Goal: Task Accomplishment & Management: Manage account settings

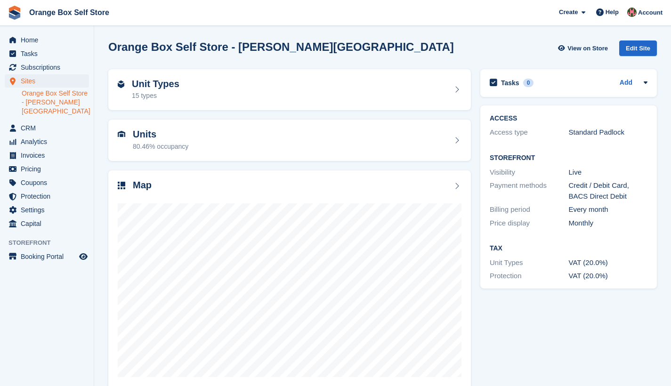
click at [33, 41] on span "Home" at bounding box center [49, 39] width 57 height 13
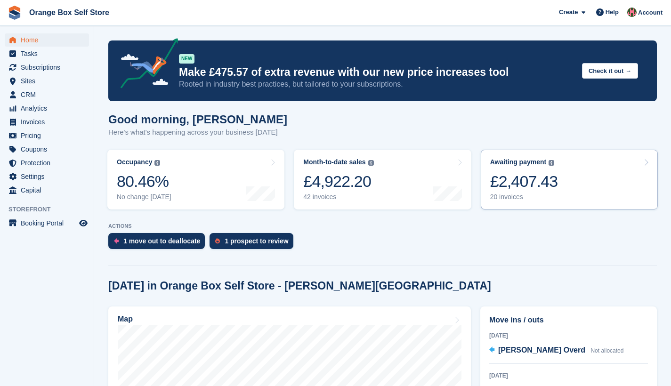
click at [573, 188] on link "Awaiting payment The total outstanding balance on all open invoices. £2,407.43 …" at bounding box center [569, 180] width 177 height 60
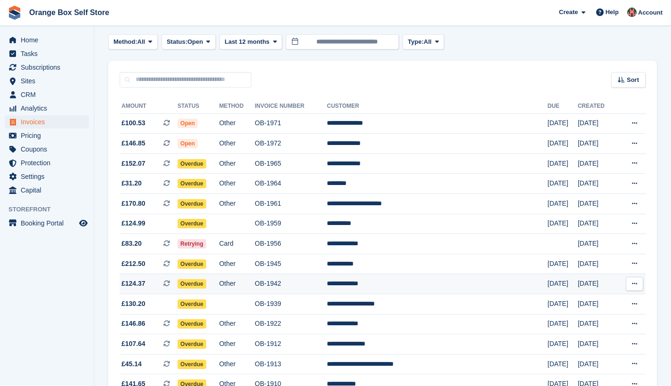
scroll to position [229, 0]
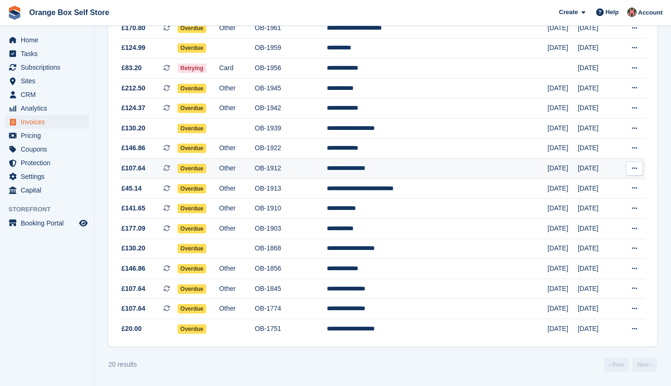
click at [327, 167] on td "OB-1912" at bounding box center [291, 169] width 72 height 20
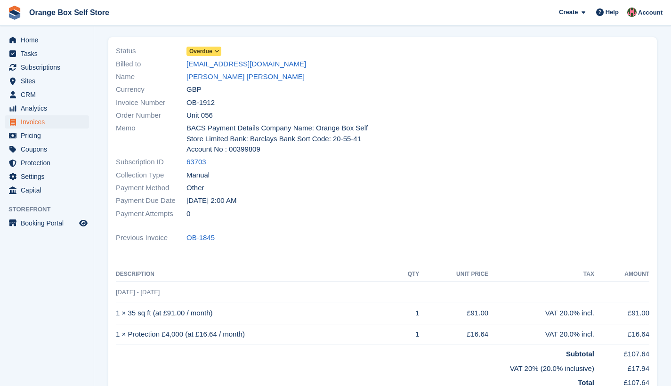
scroll to position [60, 0]
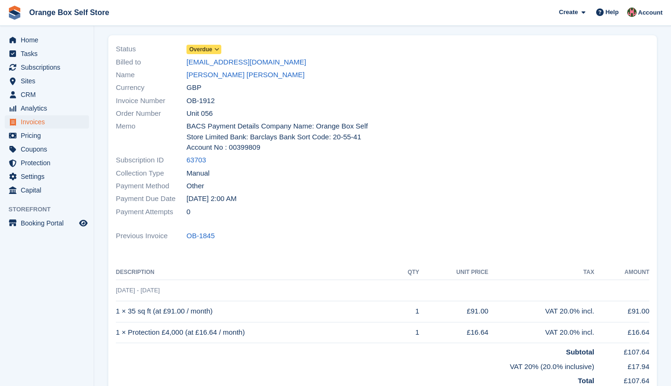
click at [218, 49] on icon at bounding box center [216, 50] width 5 height 6
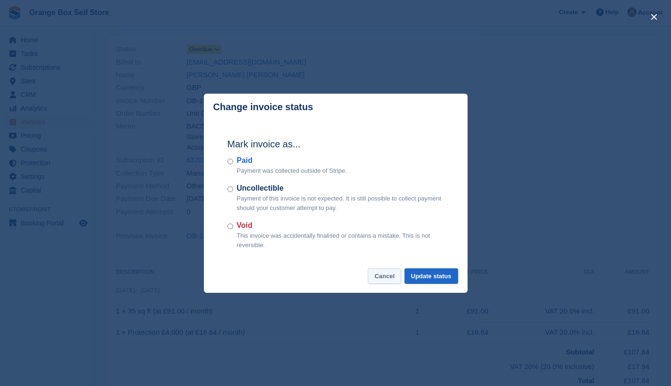
click at [386, 277] on button "Cancel" at bounding box center [384, 276] width 33 height 16
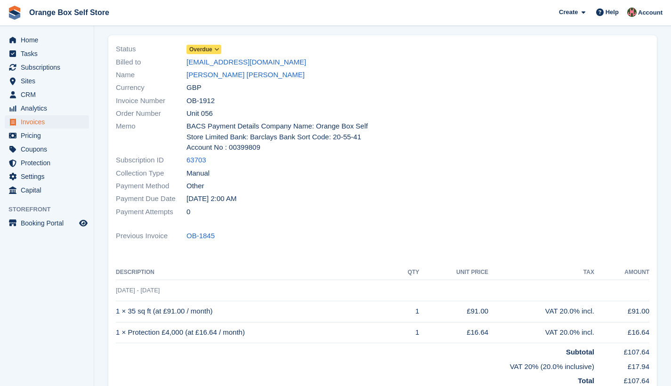
scroll to position [0, 0]
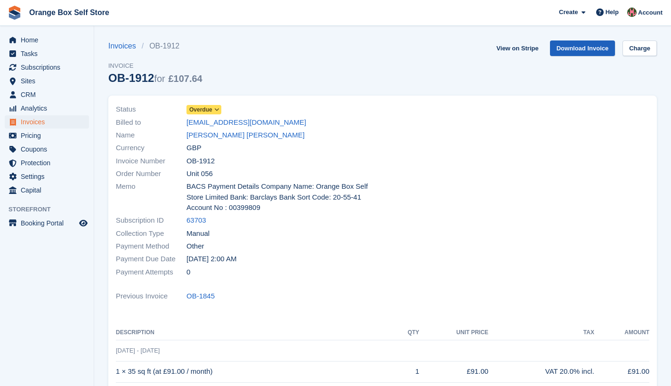
click at [583, 49] on link "Download Invoice" at bounding box center [582, 49] width 65 height 16
click at [36, 41] on span "Home" at bounding box center [49, 39] width 57 height 13
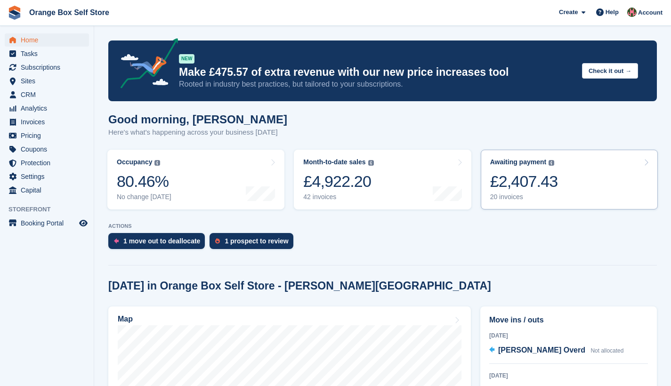
click at [565, 178] on link "Awaiting payment The total outstanding balance on all open invoices. £2,407.43 …" at bounding box center [569, 180] width 177 height 60
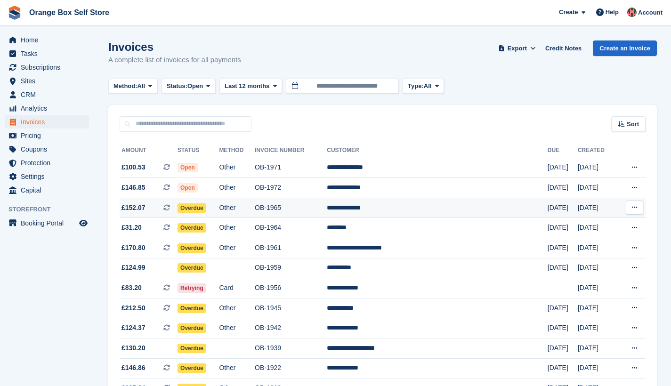
click at [327, 211] on td "OB-1965" at bounding box center [291, 208] width 72 height 20
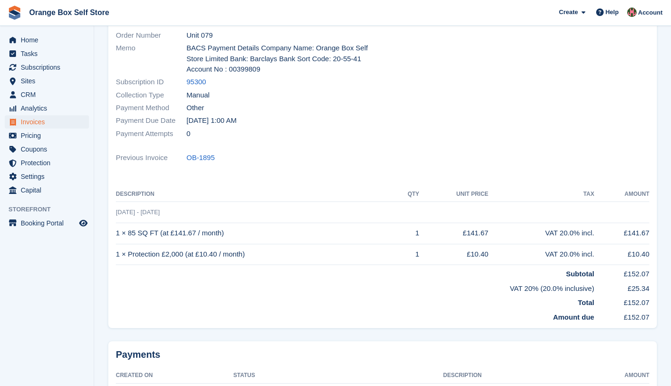
scroll to position [58, 0]
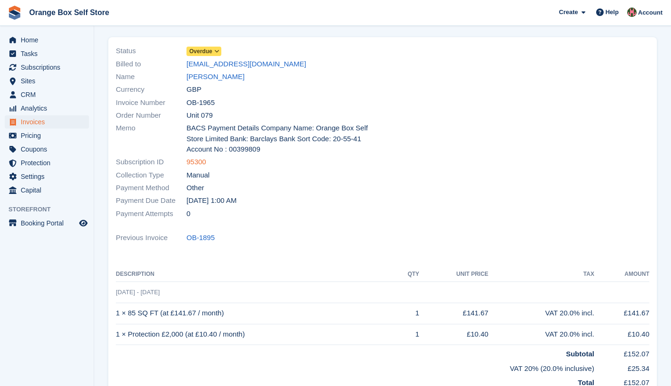
click at [193, 161] on link "95300" at bounding box center [196, 162] width 20 height 11
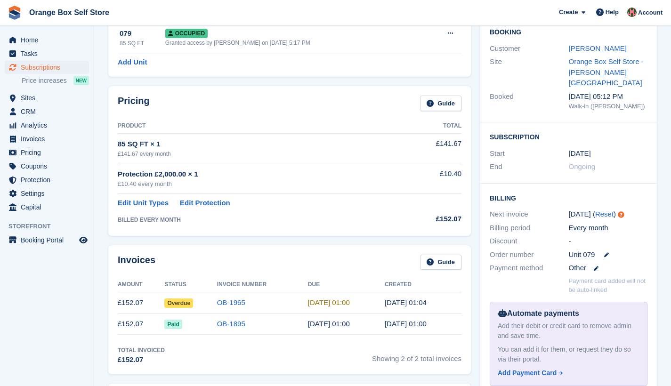
scroll to position [16, 0]
